Goal: Information Seeking & Learning: Learn about a topic

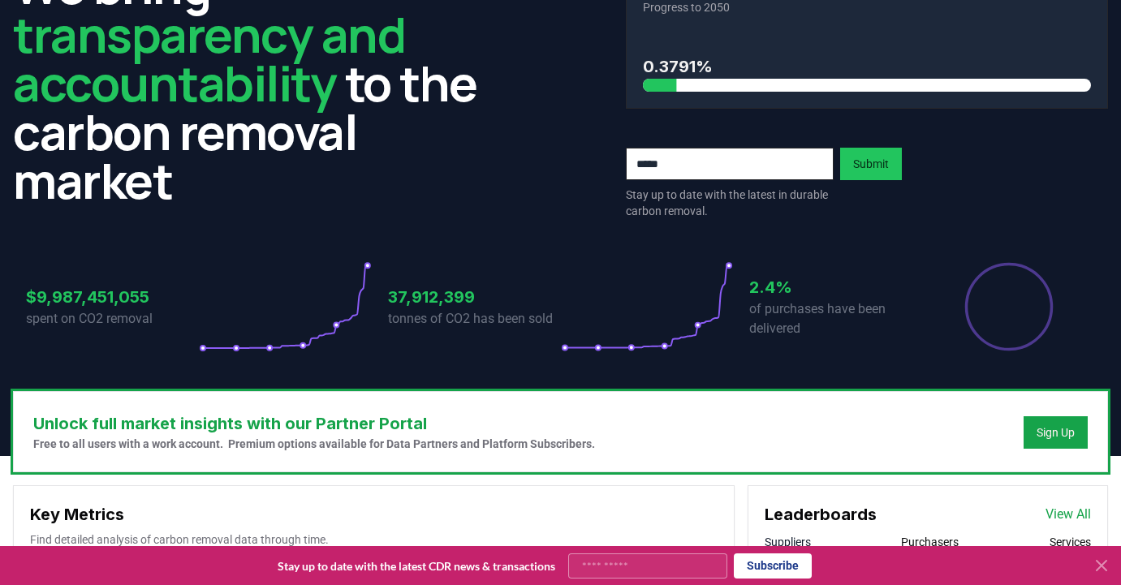
scroll to position [119, 0]
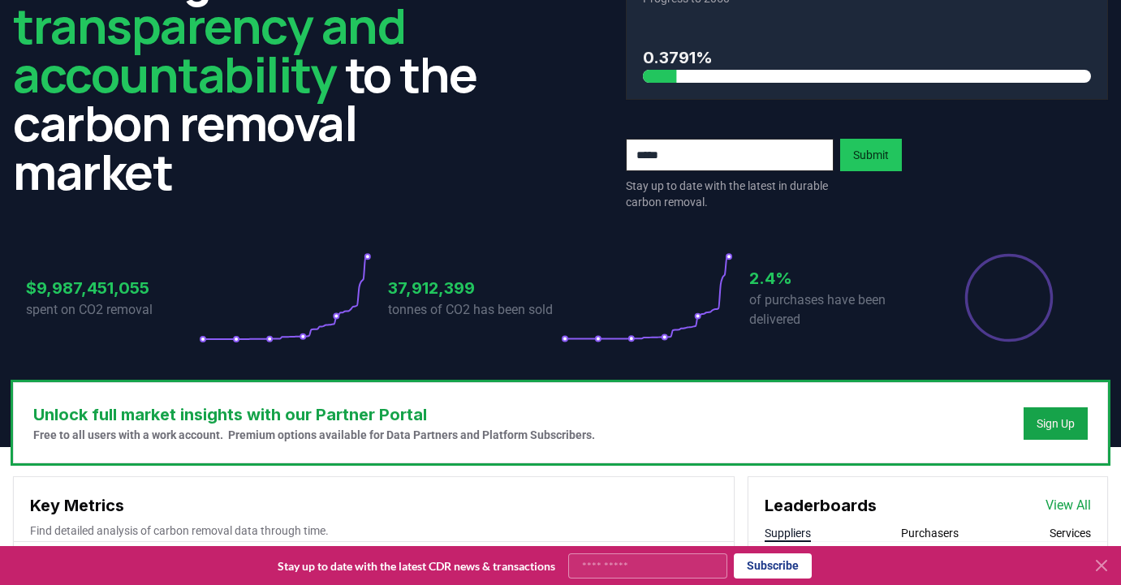
click at [1103, 563] on icon at bounding box center [1102, 566] width 10 height 10
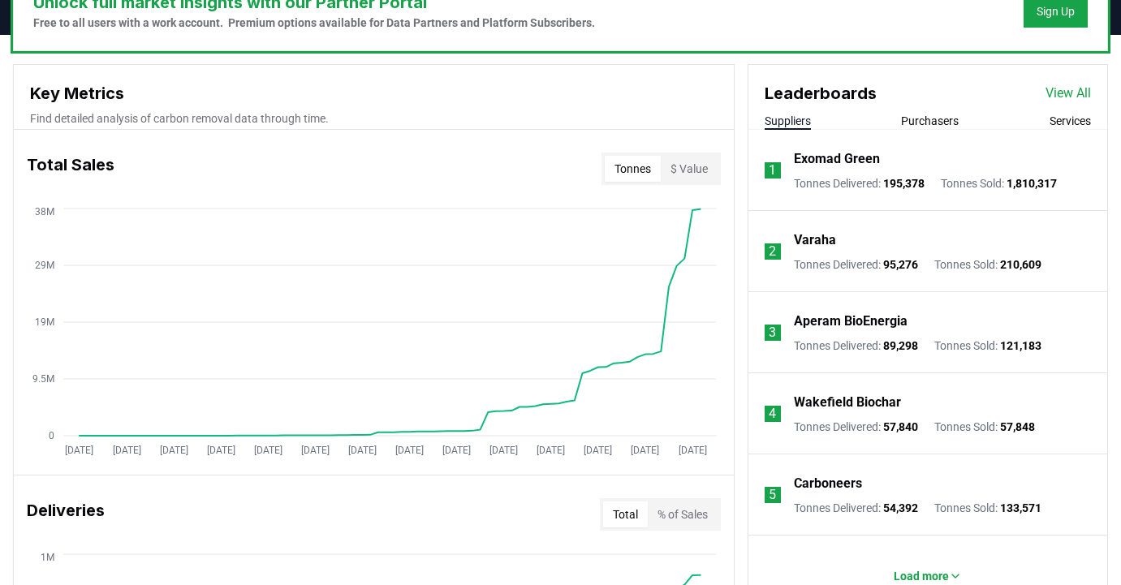
scroll to position [535, 0]
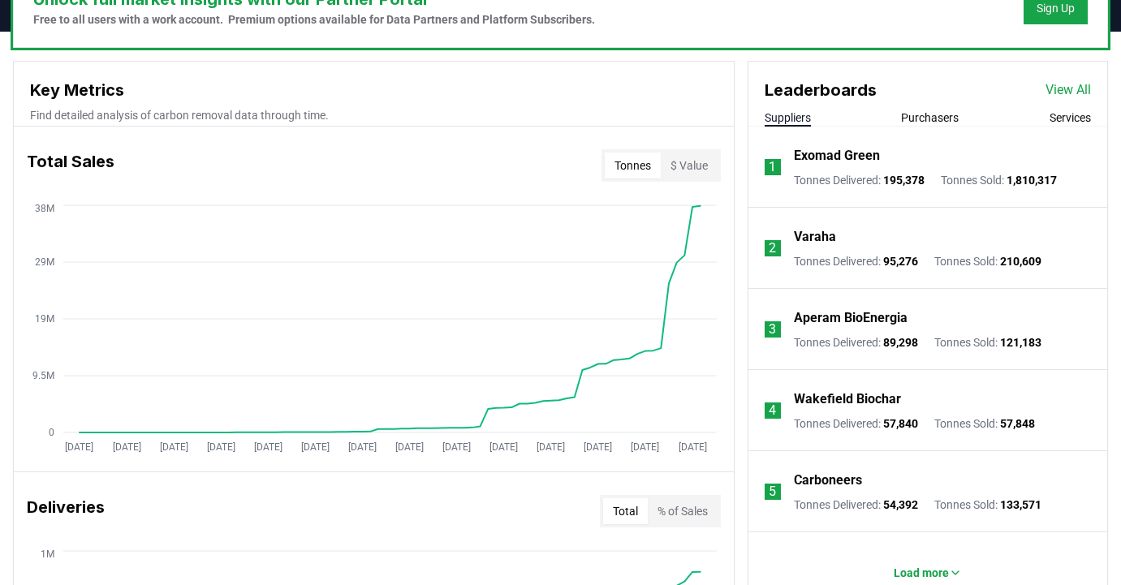
click at [1076, 113] on button "Services" at bounding box center [1070, 118] width 41 height 16
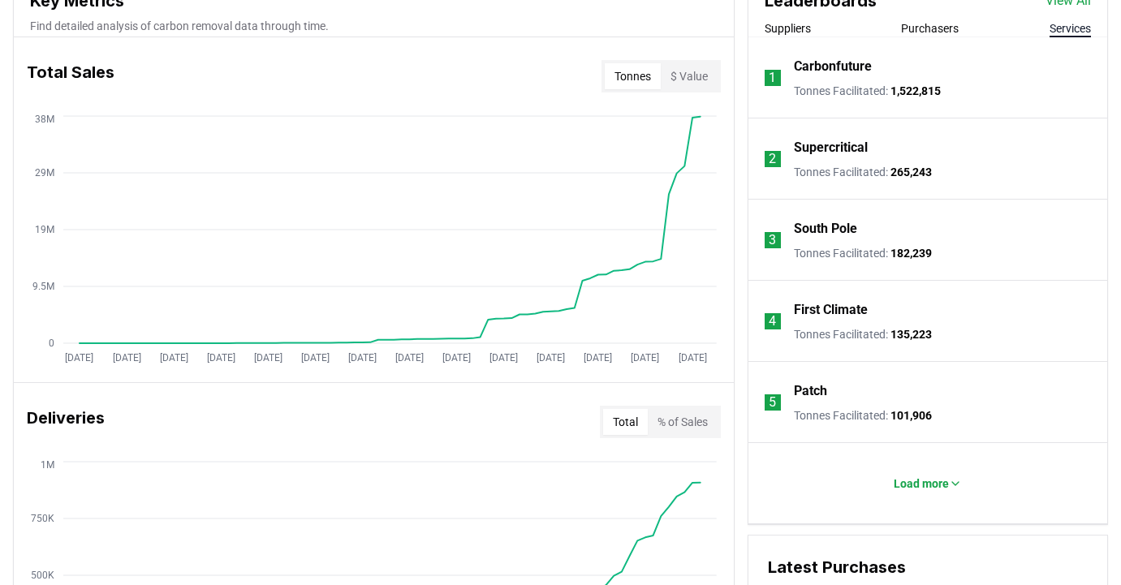
scroll to position [632, 0]
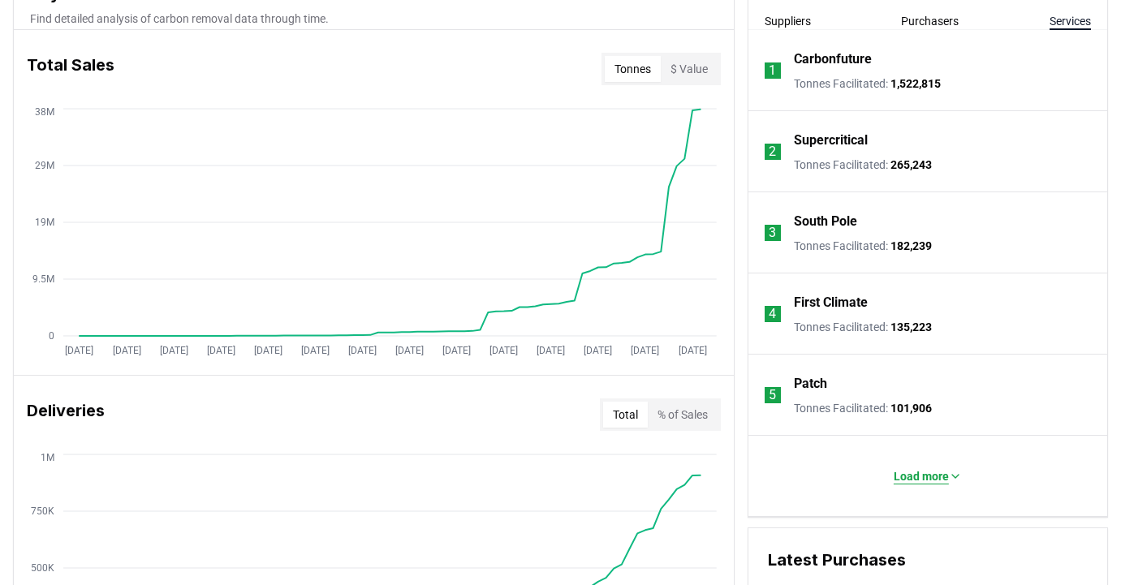
click at [939, 474] on p "Load more" at bounding box center [921, 476] width 55 height 16
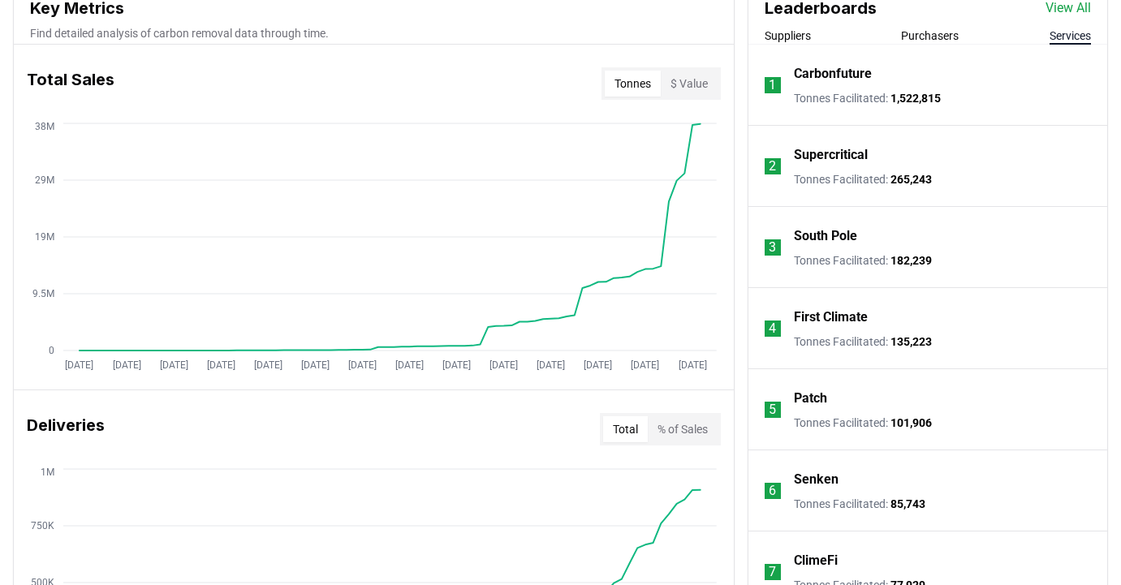
scroll to position [614, 0]
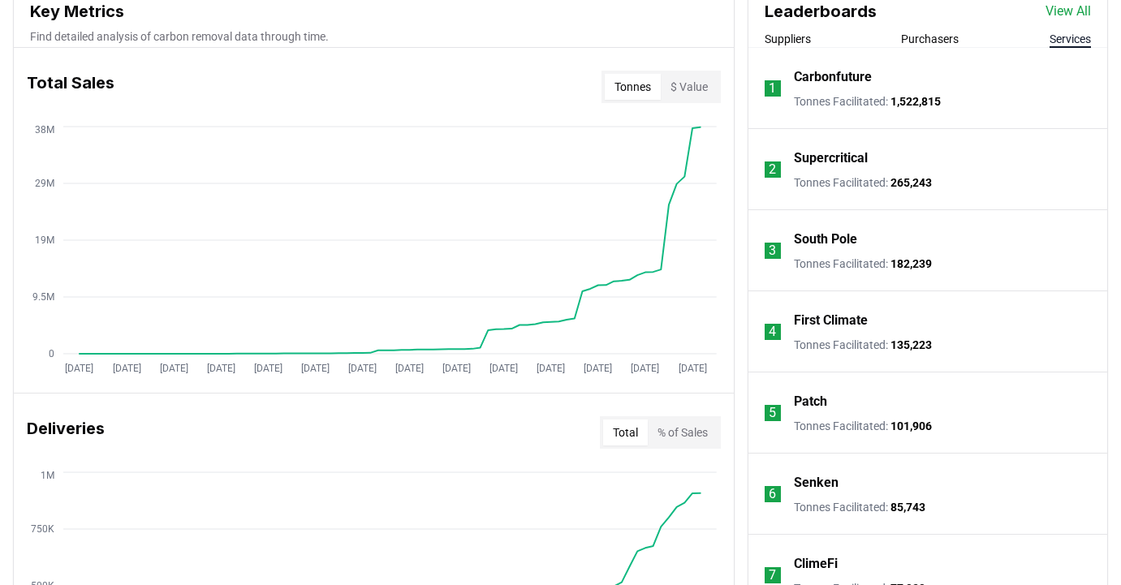
click at [944, 36] on button "Purchasers" at bounding box center [930, 39] width 58 height 16
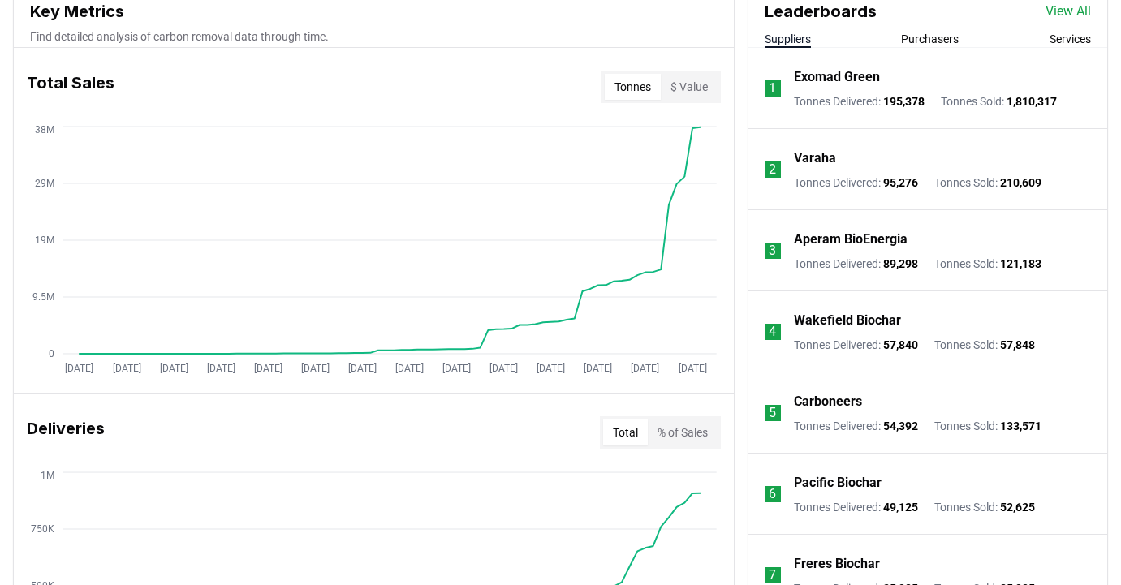
click at [790, 38] on button "Suppliers" at bounding box center [788, 39] width 46 height 16
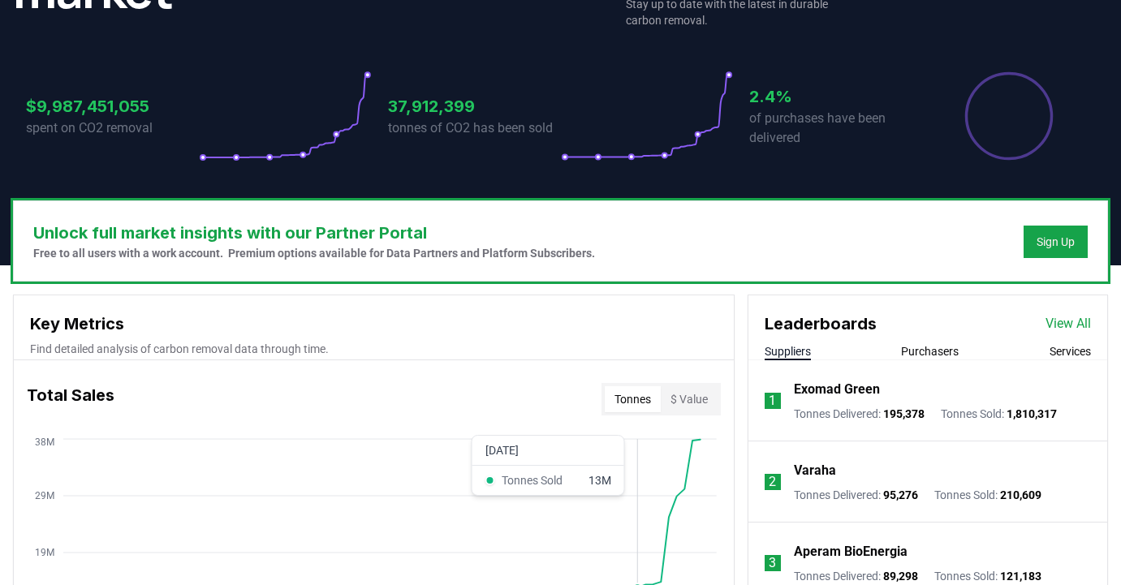
scroll to position [215, 0]
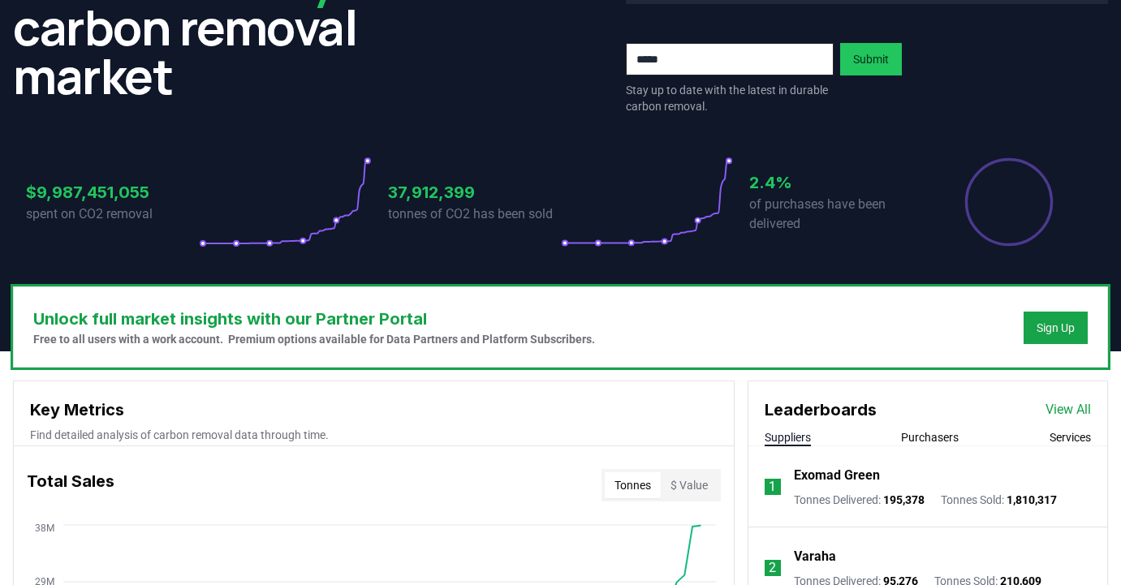
click at [1073, 408] on link "View All" at bounding box center [1068, 409] width 45 height 19
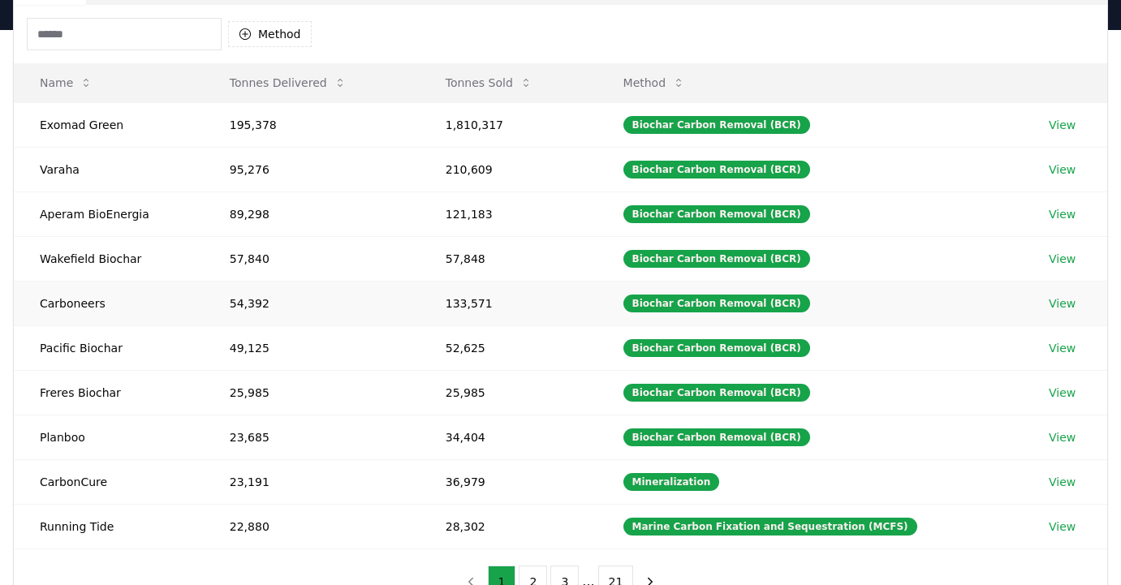
scroll to position [490, 0]
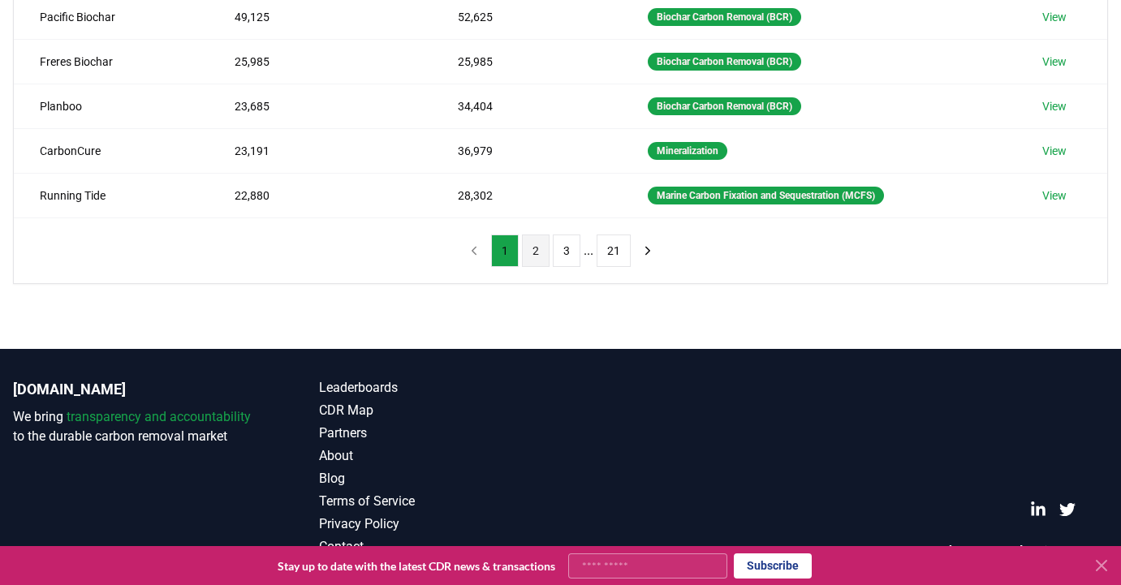
click at [534, 249] on button "2" at bounding box center [536, 251] width 28 height 32
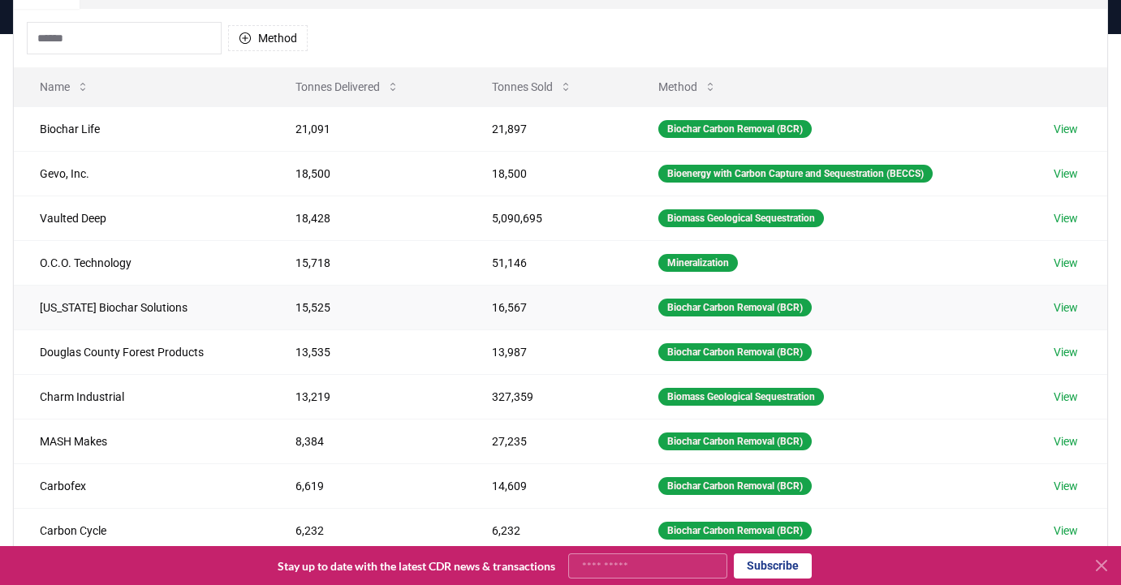
scroll to position [276, 0]
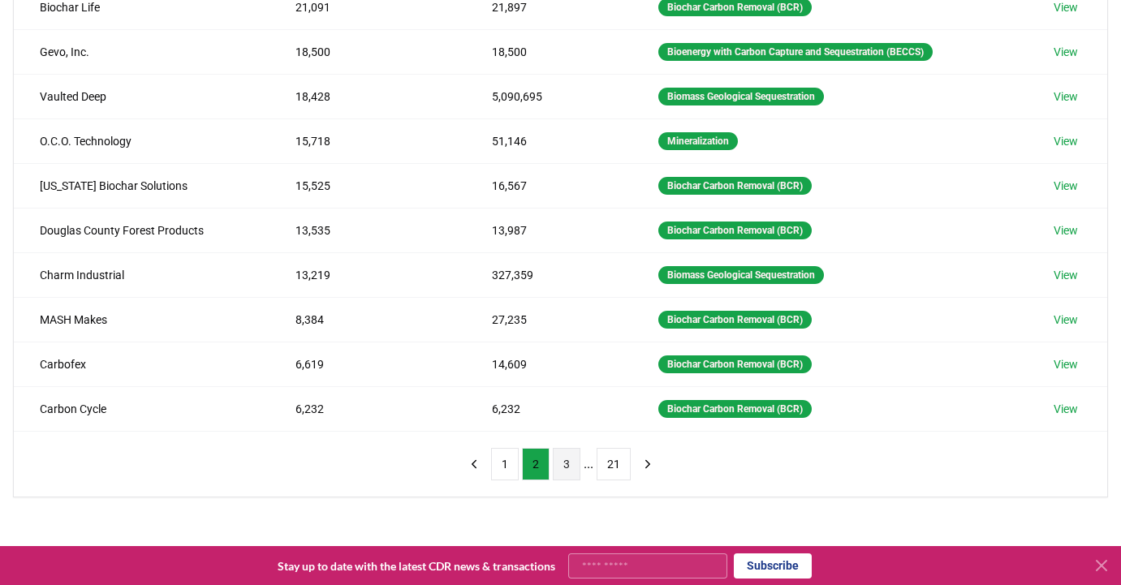
click at [565, 472] on button "3" at bounding box center [567, 464] width 28 height 32
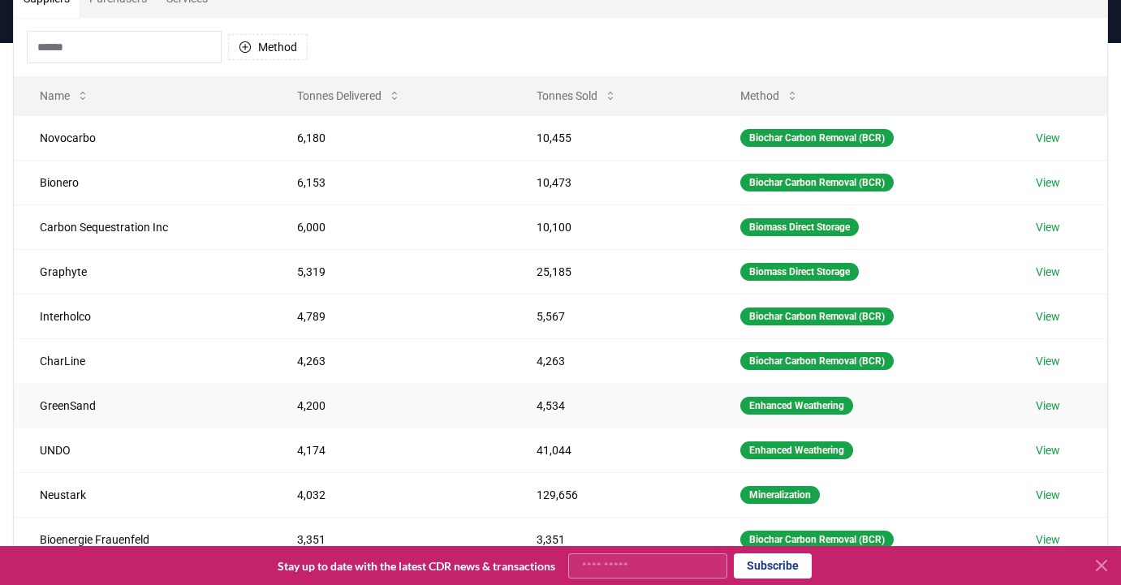
scroll to position [414, 0]
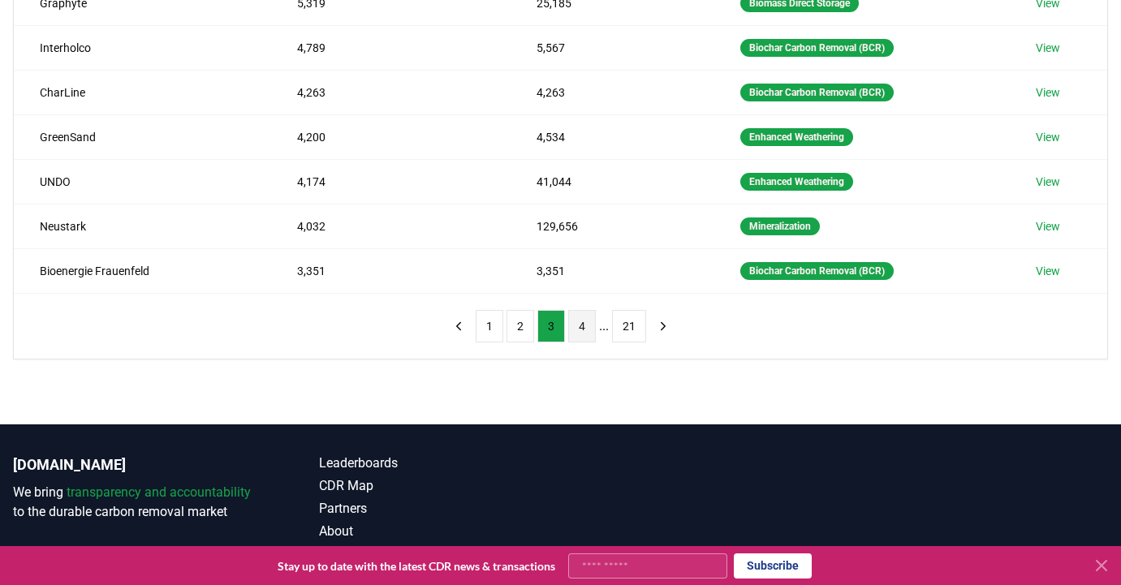
click at [577, 334] on button "4" at bounding box center [582, 326] width 28 height 32
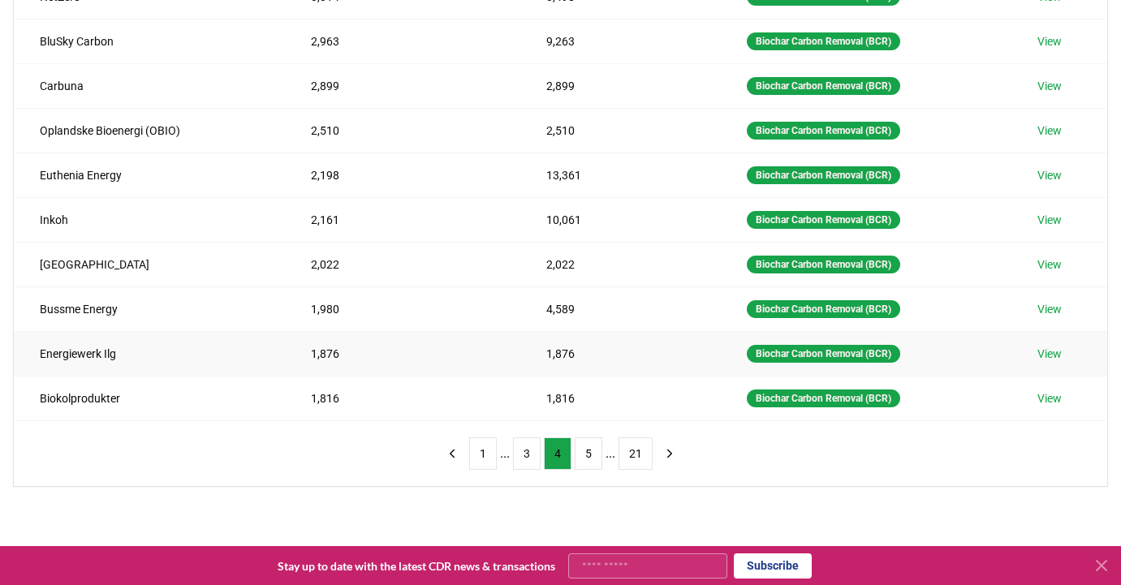
scroll to position [288, 0]
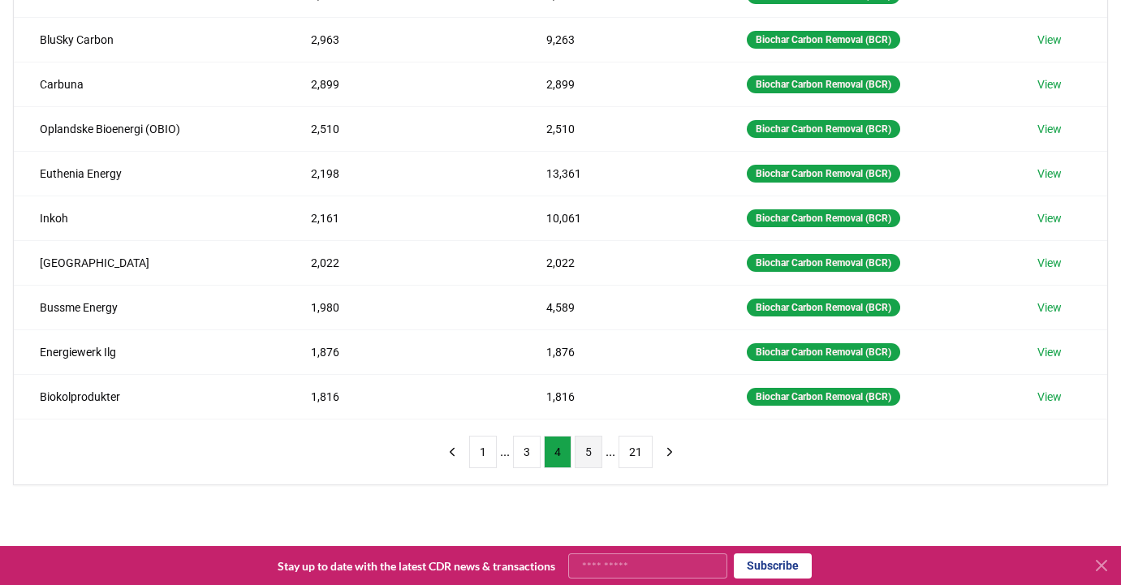
click at [591, 446] on button "5" at bounding box center [589, 452] width 28 height 32
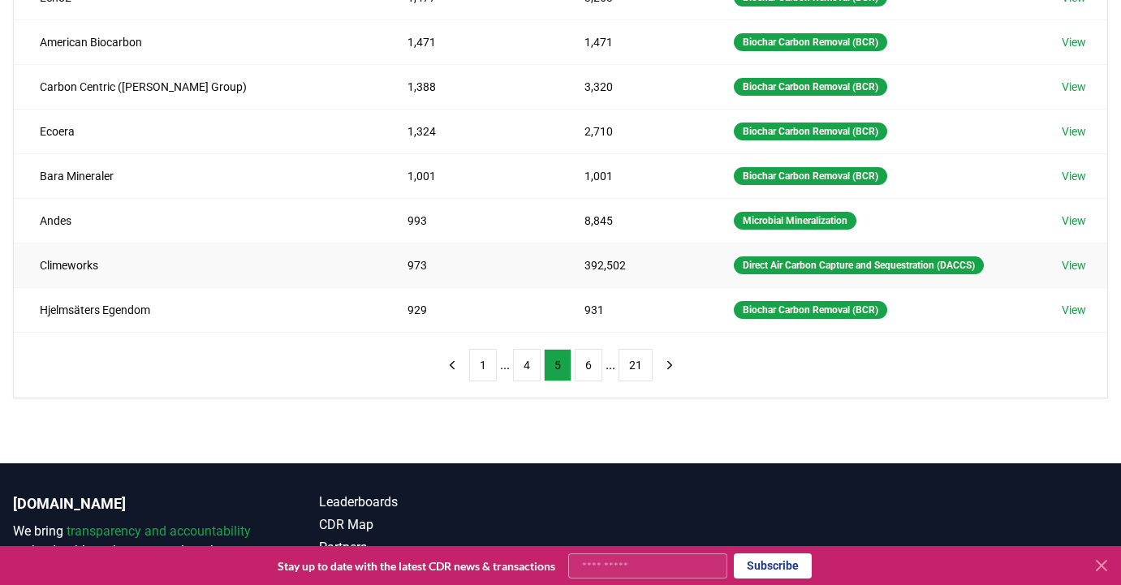
scroll to position [377, 0]
